Goal: Check status: Check status

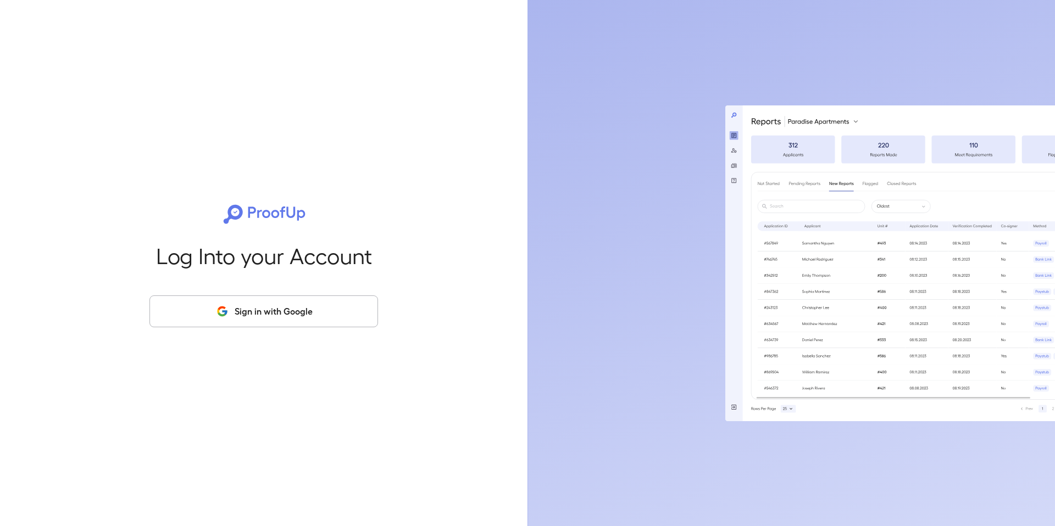
click at [247, 321] on button "Sign in with Google" at bounding box center [263, 312] width 229 height 32
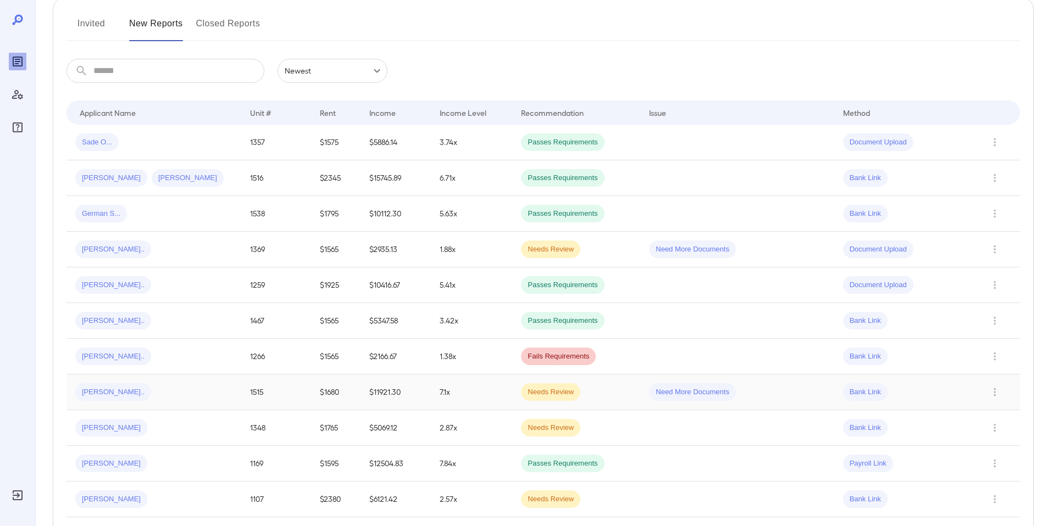
scroll to position [142, 0]
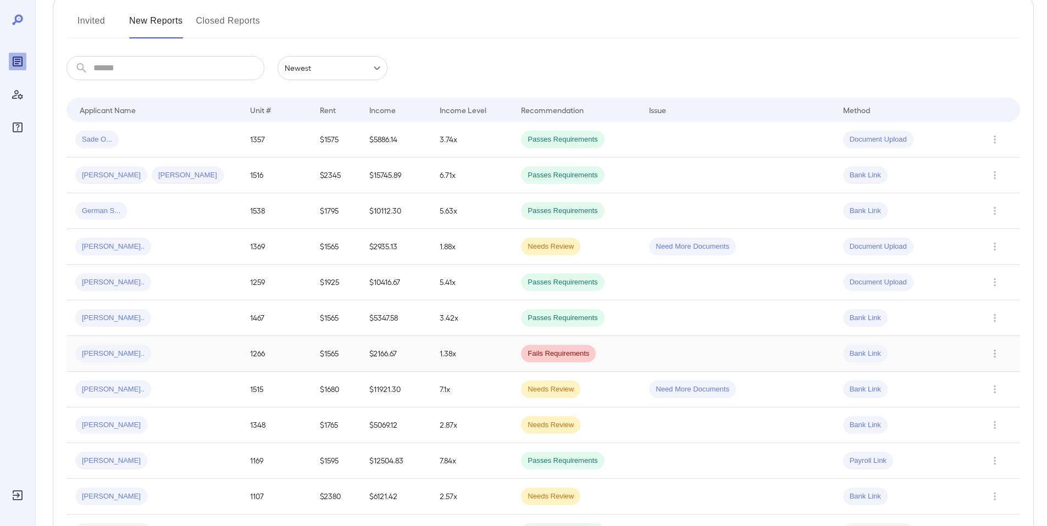
click at [191, 353] on div "[PERSON_NAME].." at bounding box center [153, 354] width 157 height 18
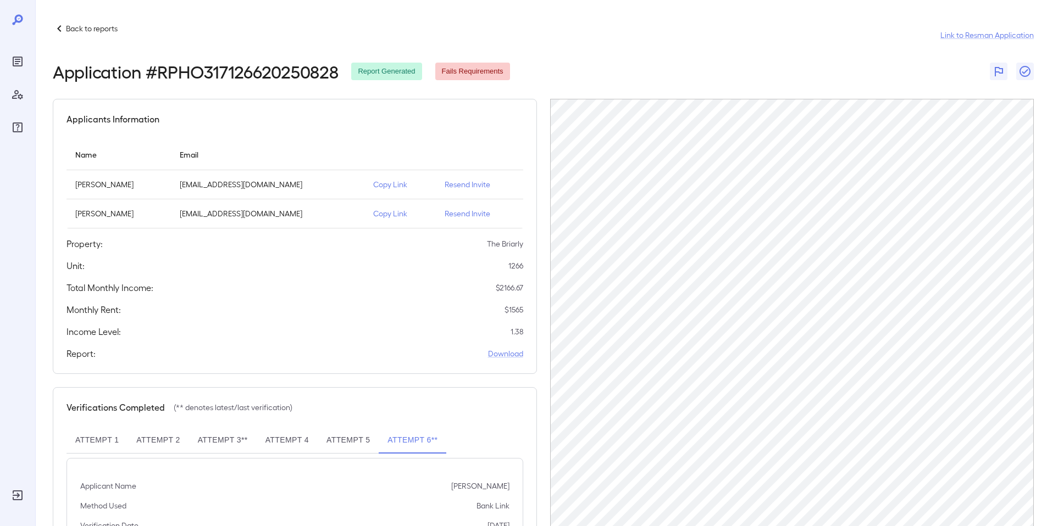
scroll to position [32, 0]
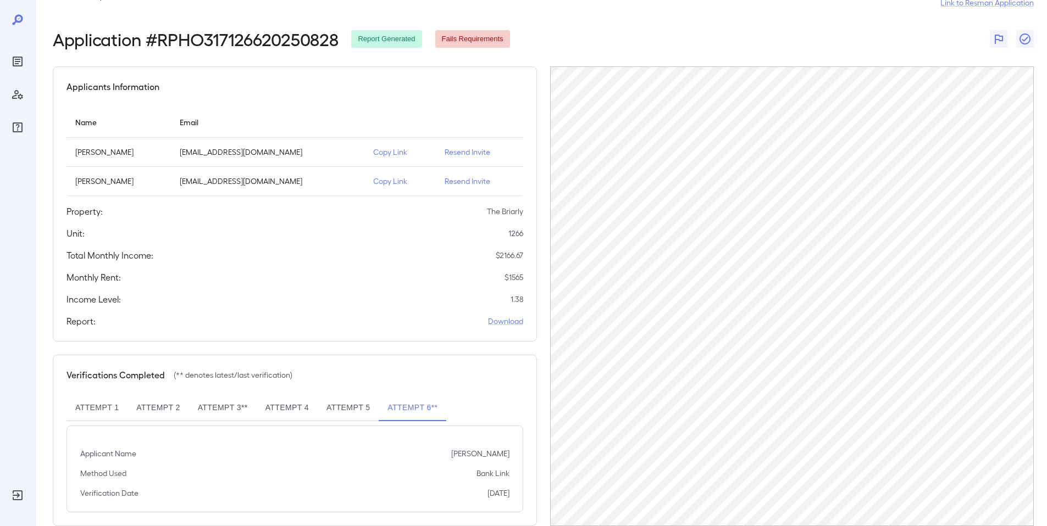
click at [338, 410] on button "Attempt 5" at bounding box center [348, 408] width 61 height 26
click at [298, 412] on button "Attempt 4" at bounding box center [287, 408] width 61 height 26
click at [240, 408] on button "Attempt 3**" at bounding box center [223, 408] width 68 height 26
click at [136, 410] on button "Attempt 2" at bounding box center [157, 408] width 61 height 26
click at [92, 407] on button "Attempt 1" at bounding box center [96, 408] width 61 height 26
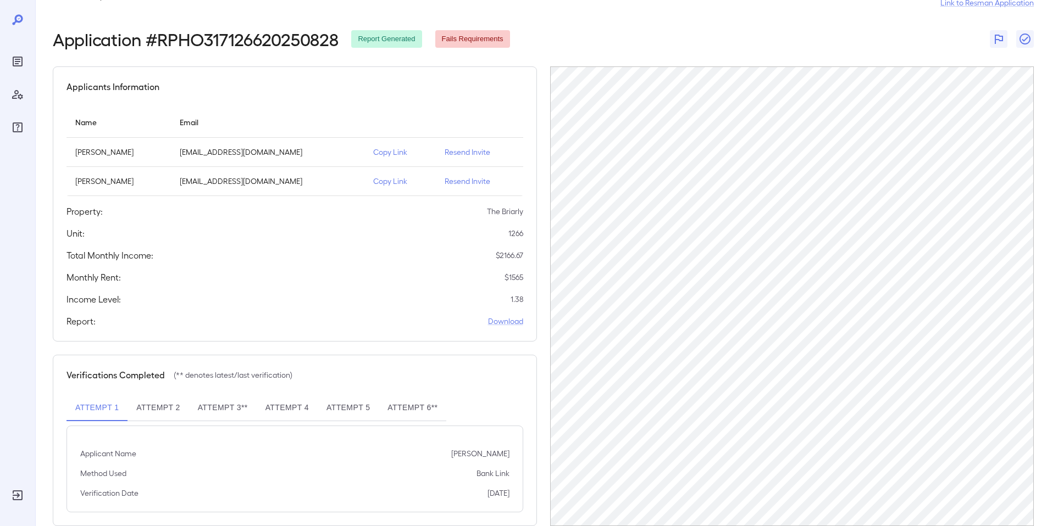
click at [432, 415] on button "Attempt 6**" at bounding box center [413, 408] width 68 height 26
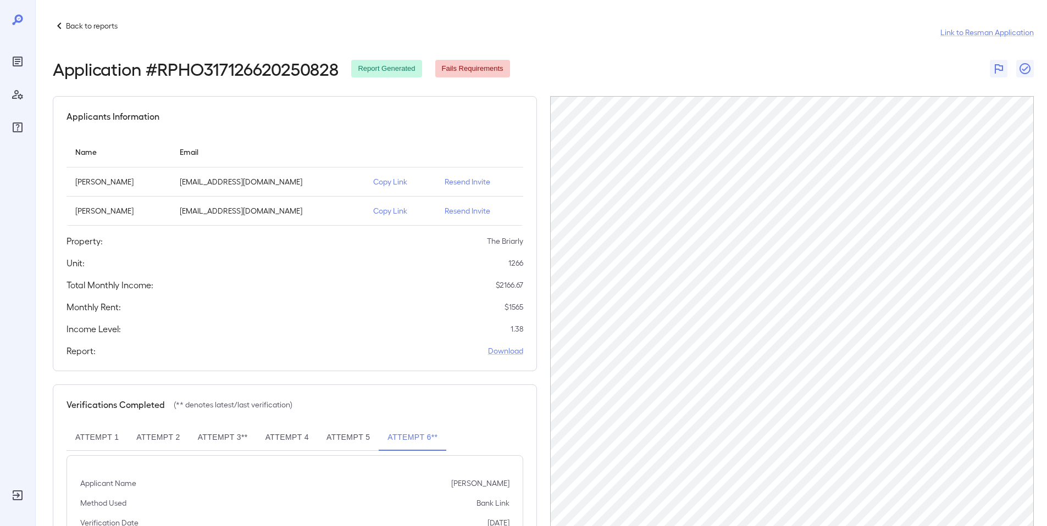
scroll to position [0, 0]
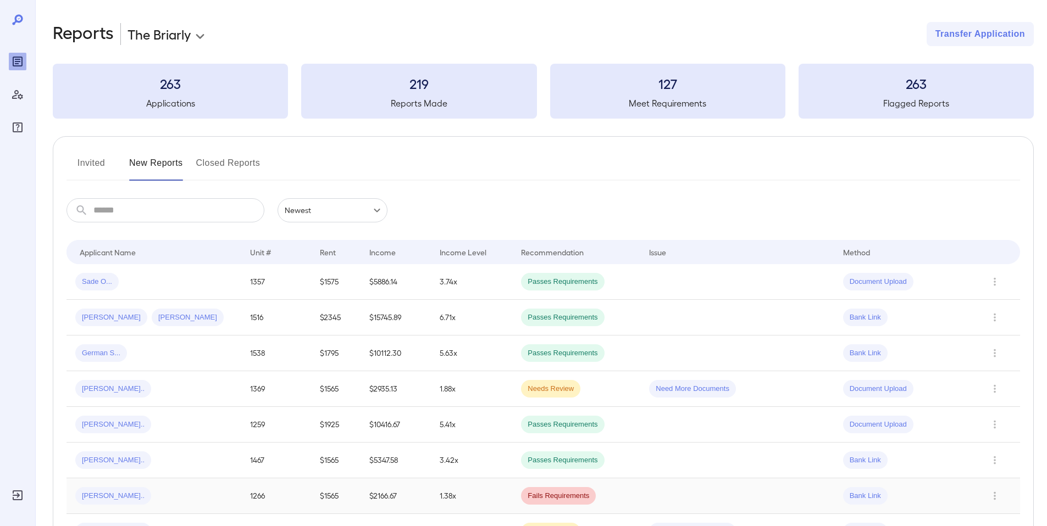
click at [223, 503] on div "[PERSON_NAME].." at bounding box center [153, 496] width 157 height 18
